Goal: Check status: Check status

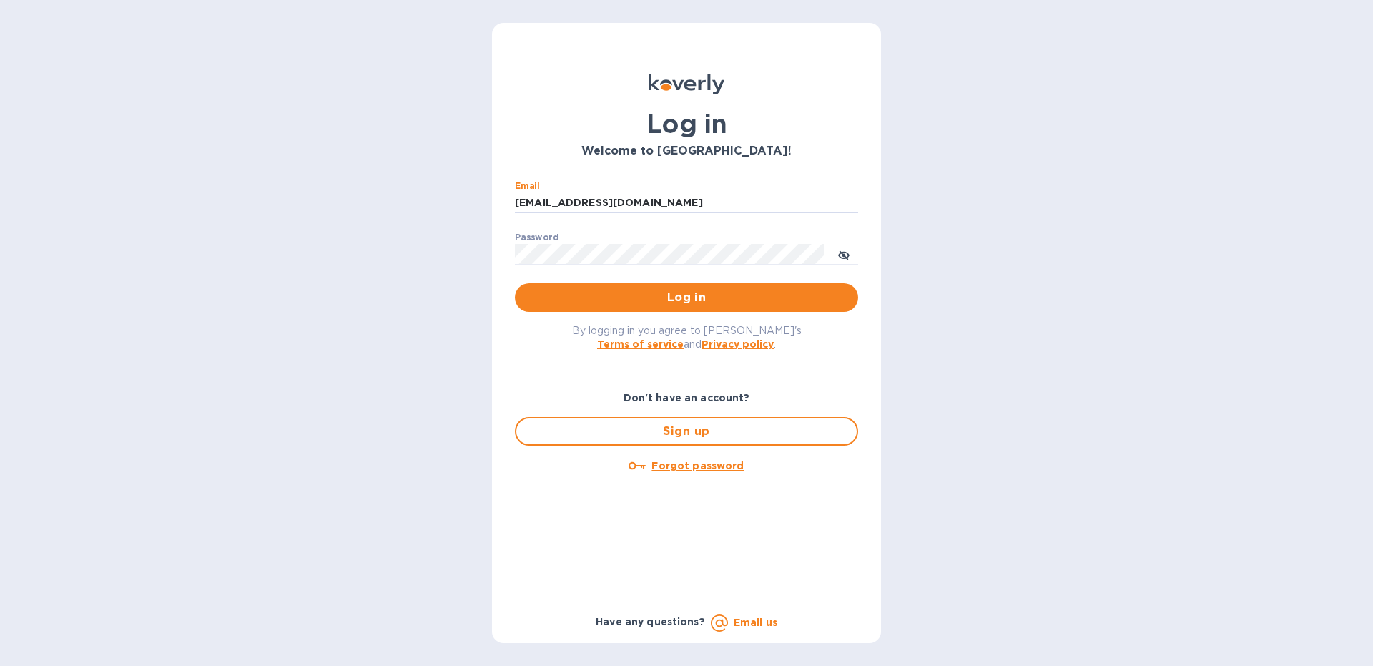
type input "[EMAIL_ADDRESS][DOMAIN_NAME]"
click at [515, 283] on button "Log in" at bounding box center [686, 297] width 343 height 29
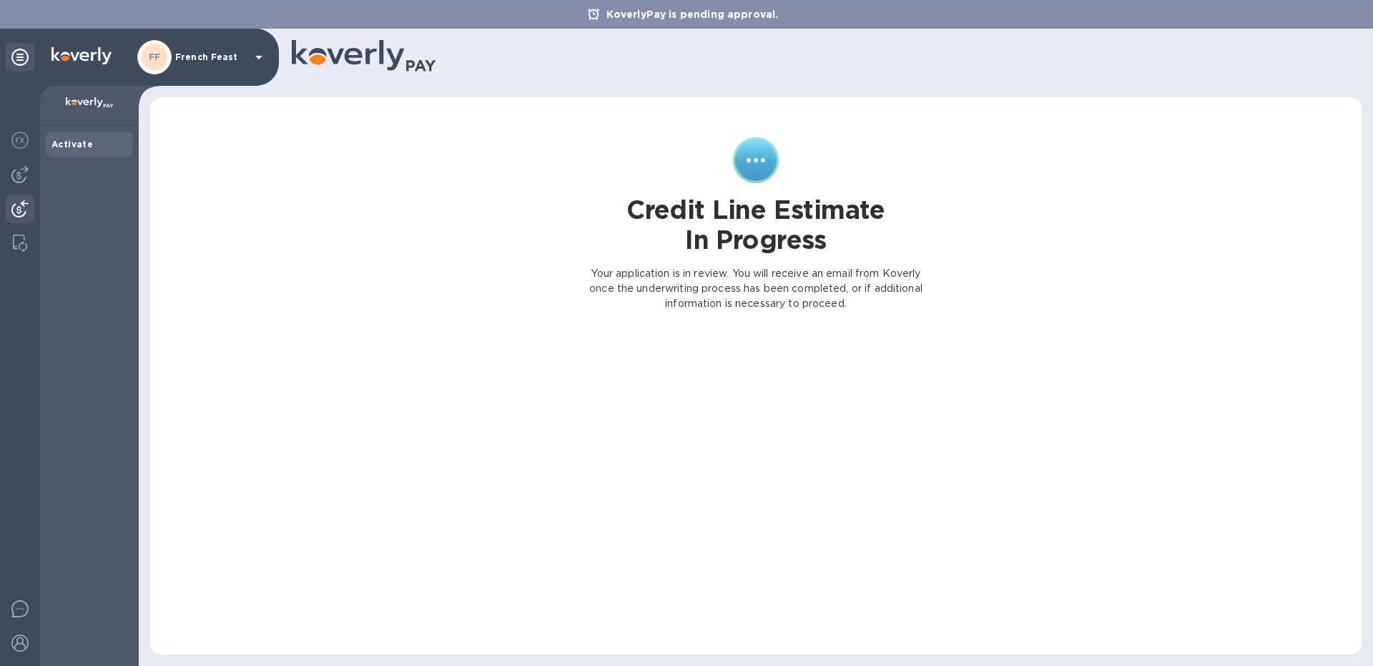
click at [11, 199] on div at bounding box center [20, 210] width 29 height 31
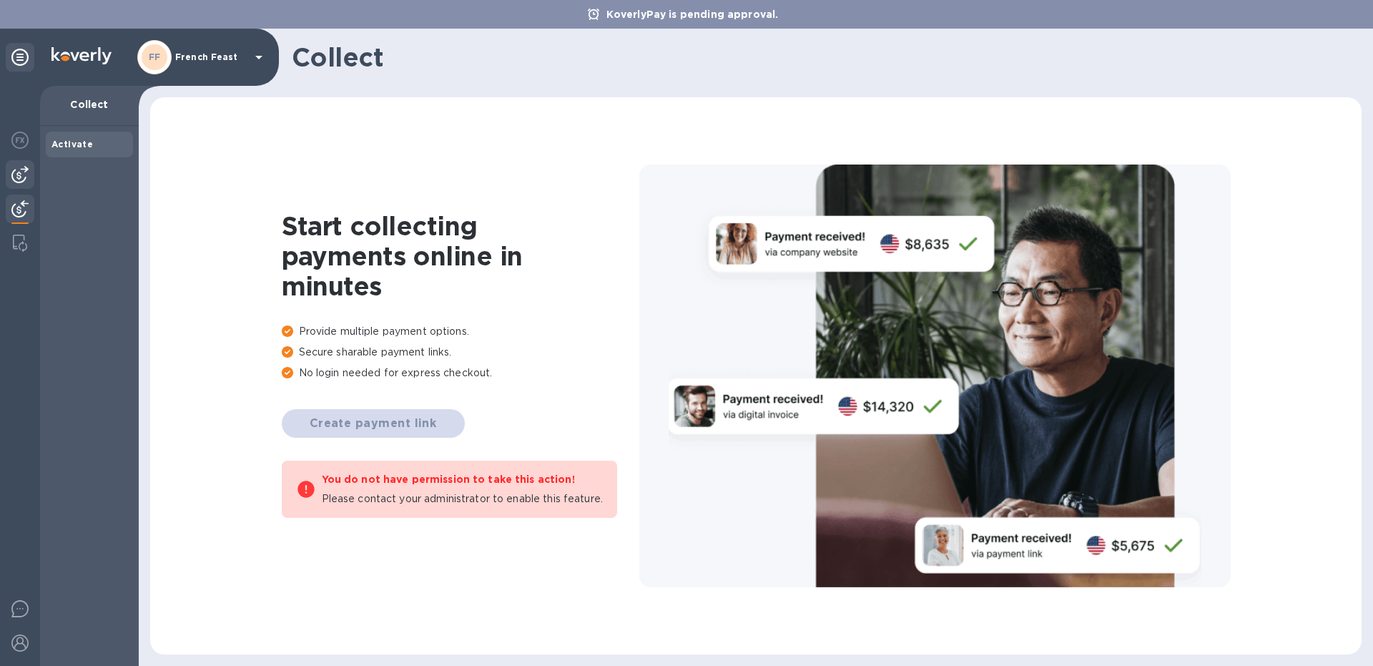
click at [17, 180] on img at bounding box center [19, 174] width 17 height 17
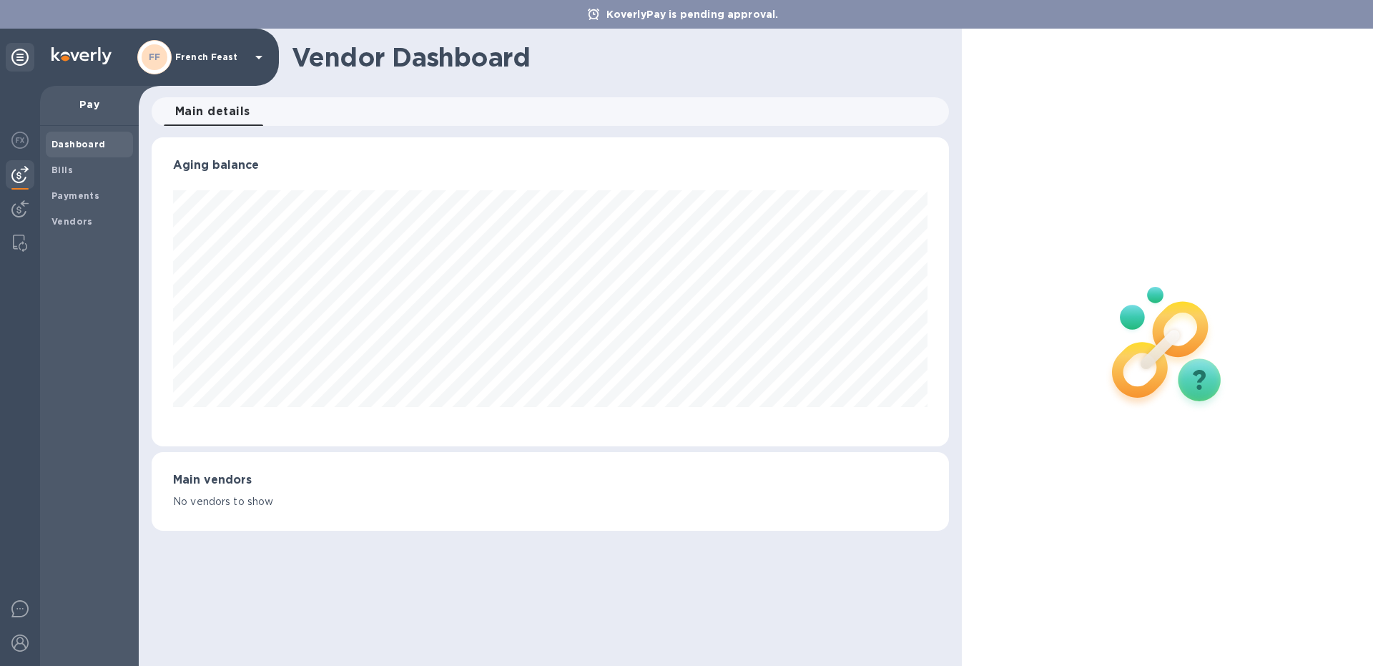
scroll to position [309, 797]
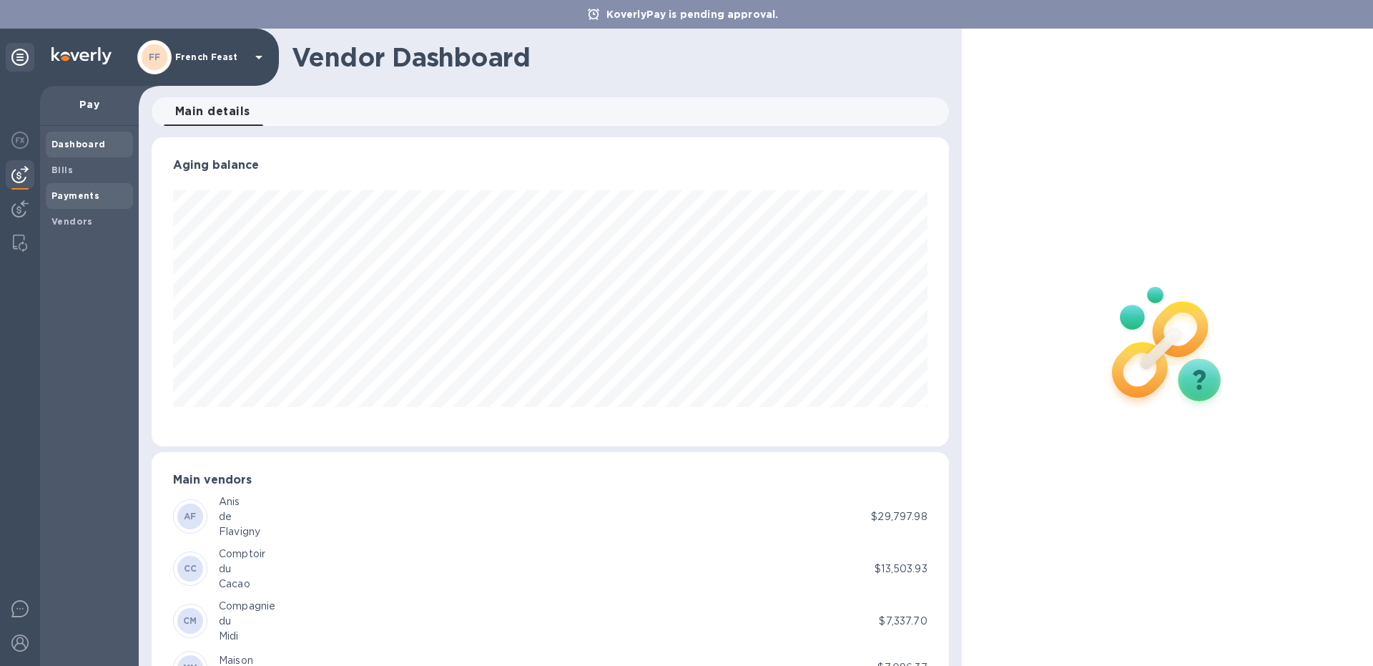
click at [70, 194] on b "Payments" at bounding box center [75, 195] width 48 height 11
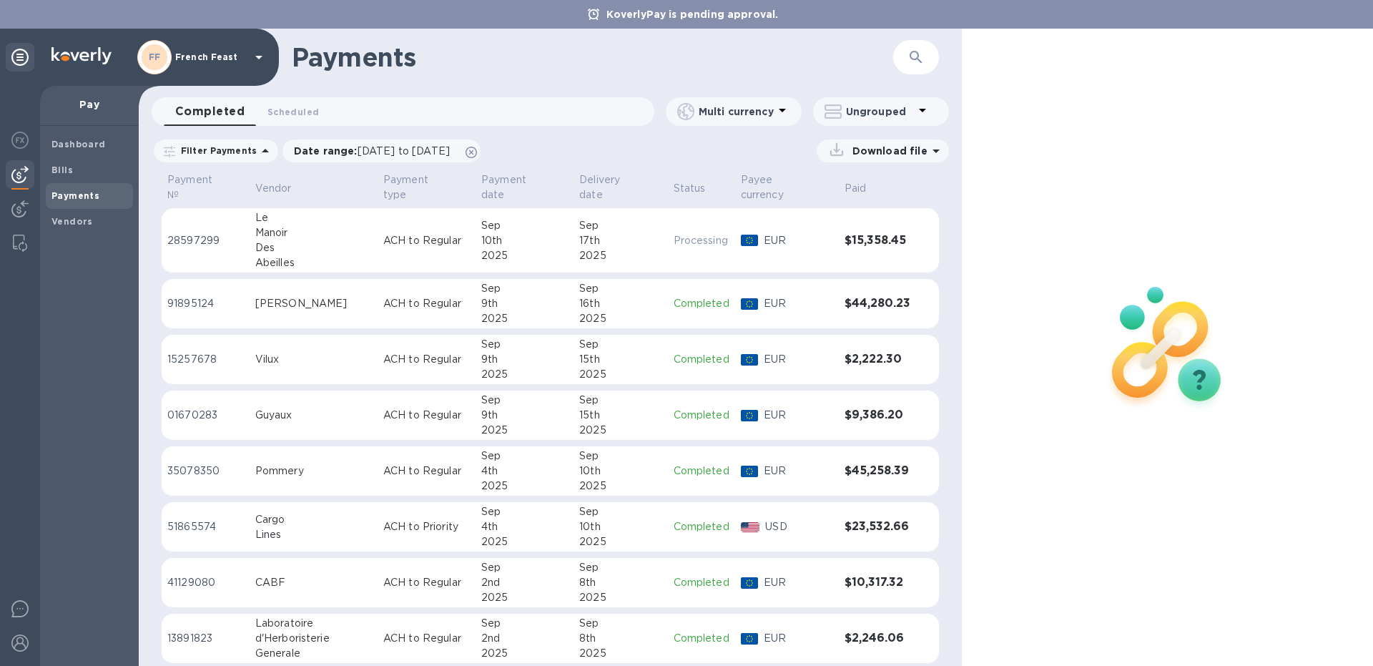
click at [324, 296] on div "[PERSON_NAME]" at bounding box center [313, 303] width 117 height 15
